Goal: Information Seeking & Learning: Learn about a topic

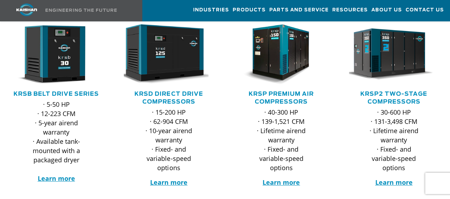
scroll to position [178, 0]
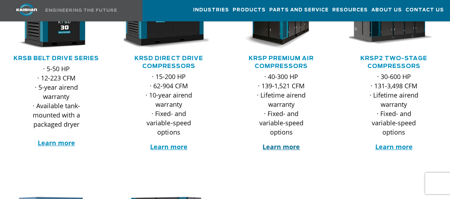
click at [283, 142] on strong "Learn more" at bounding box center [281, 146] width 37 height 9
click at [389, 142] on strong "Learn more" at bounding box center [393, 146] width 37 height 9
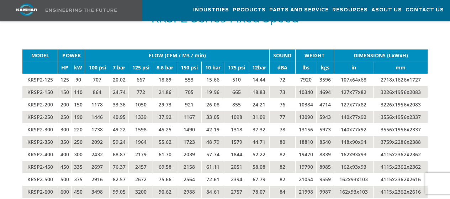
scroll to position [1246, 0]
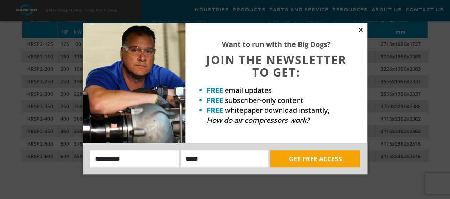
click at [361, 30] on icon at bounding box center [361, 30] width 4 height 4
